Goal: Information Seeking & Learning: Understand process/instructions

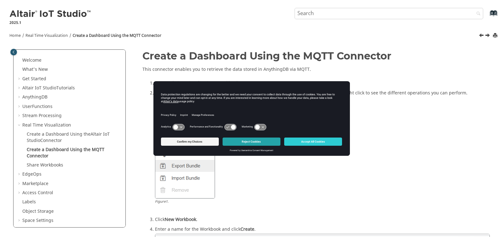
click at [252, 140] on button "Reject Cookies" at bounding box center [251, 141] width 58 height 8
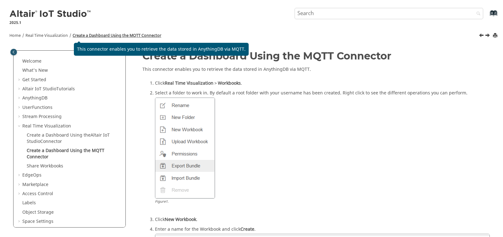
click at [106, 37] on link "Create a Dashboard Using the MQTT Connector" at bounding box center [117, 36] width 89 height 6
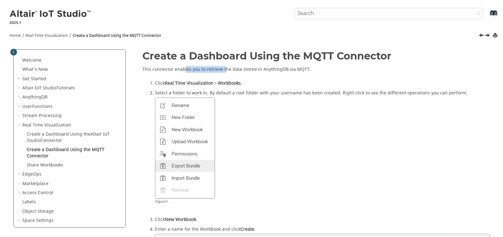
drag, startPoint x: 185, startPoint y: 72, endPoint x: 225, endPoint y: 72, distance: 39.9
click at [225, 72] on p "This connector enables you to retrieve the data stored in AnythingDB via MQTT." at bounding box center [315, 69] width 347 height 6
drag, startPoint x: 242, startPoint y: 93, endPoint x: 283, endPoint y: 92, distance: 41.5
click at [283, 92] on span "Select a folder to work in. By default a root folder with your username has bee…" at bounding box center [311, 92] width 312 height 8
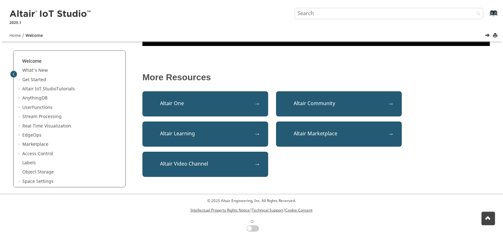
scroll to position [260, 0]
